Goal: Check status: Check status

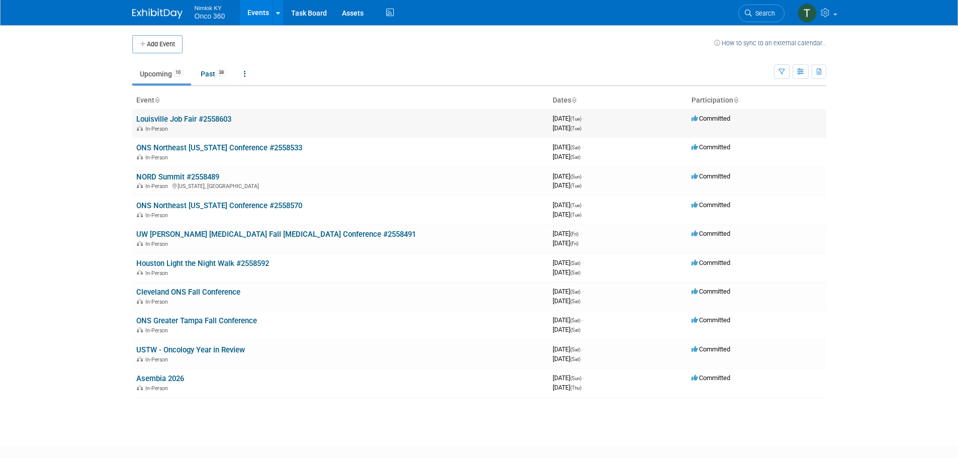
click at [225, 125] on div "In-Person" at bounding box center [340, 128] width 408 height 8
click at [223, 122] on link "Louisville Job Fair #2558603" at bounding box center [183, 119] width 95 height 9
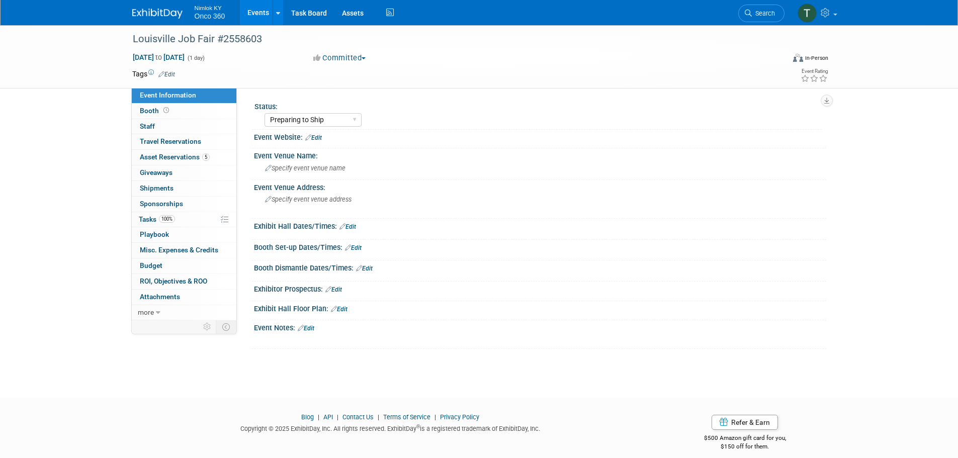
select select "Preparing to Ship"
click at [177, 157] on span "Asset Reservations 5" at bounding box center [175, 157] width 70 height 8
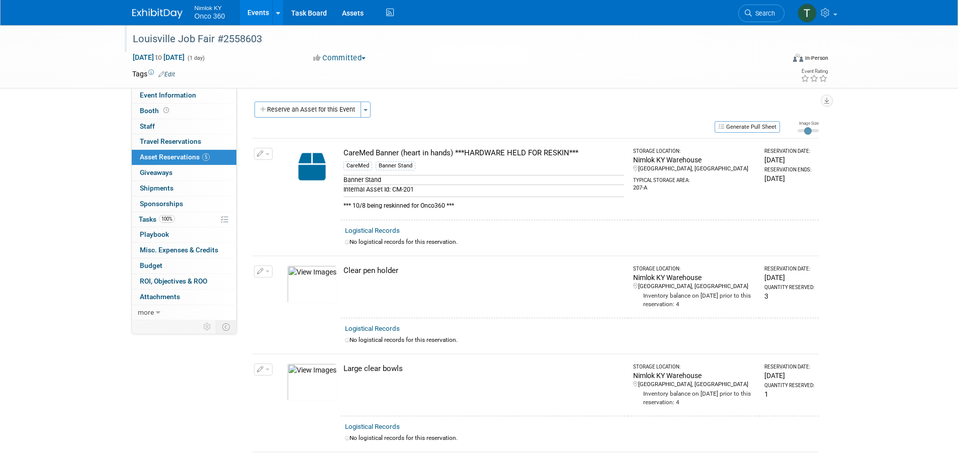
drag, startPoint x: 266, startPoint y: 42, endPoint x: 127, endPoint y: 44, distance: 139.2
click at [127, 44] on div "Louisville Job Fair #2558603" at bounding box center [451, 38] width 652 height 27
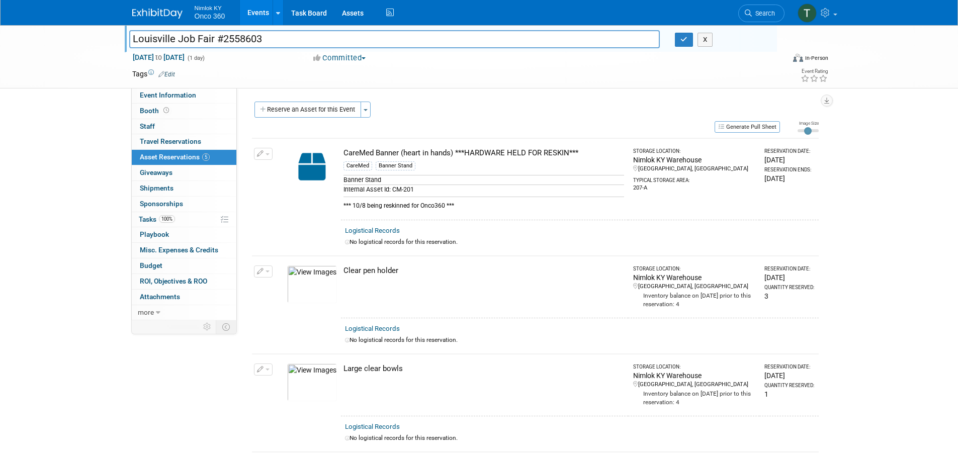
drag, startPoint x: 264, startPoint y: 36, endPoint x: 120, endPoint y: 39, distance: 143.8
click at [120, 39] on div "Louisville Job Fair #2558603 Louisville Job Fair #2558603 X [DATE] to [DATE] (1…" at bounding box center [479, 56] width 958 height 63
click at [60, 74] on div "Louisville Job Fair #2558603 Louisville Job Fair #2558603 X [DATE] to [DATE] (1…" at bounding box center [479, 56] width 958 height 63
drag, startPoint x: 82, startPoint y: 133, endPoint x: 91, endPoint y: 110, distance: 24.7
click at [82, 133] on div "Louisville Job Fair #2558603 Louisville Job Fair #2558603 X [DATE] to [DATE] (1…" at bounding box center [479, 355] width 958 height 661
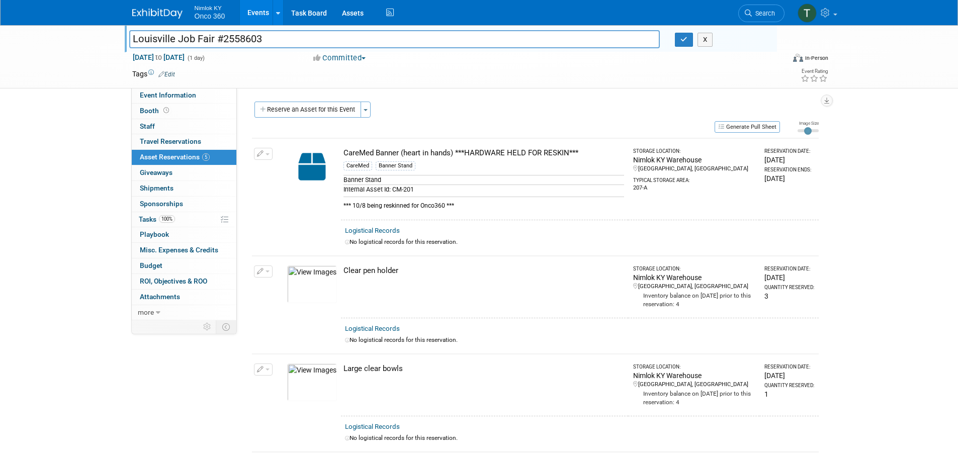
click at [161, 11] on img at bounding box center [157, 14] width 50 height 10
